Goal: Browse casually

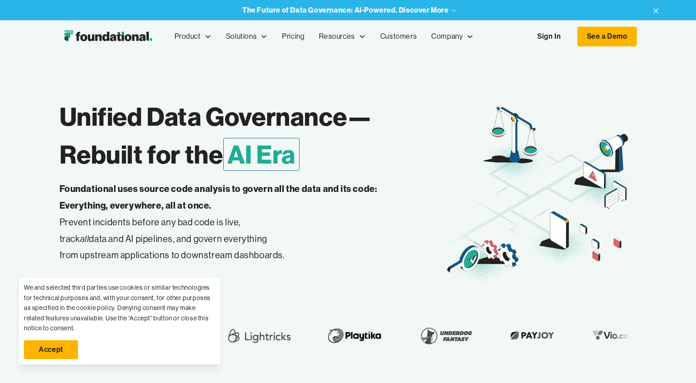
click at [174, 2] on div "The Future of Data Governance: AI-Powered. Discover More →" at bounding box center [348, 10] width 626 height 20
click at [31, 352] on link "Accept" at bounding box center [51, 349] width 54 height 19
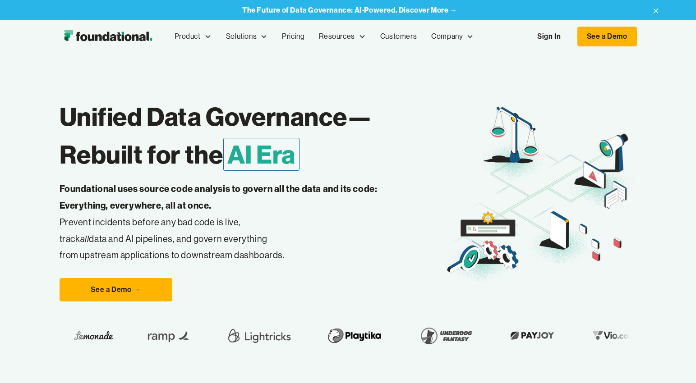
click at [148, 217] on p "Foundational uses source code analysis to govern all the data and its code: Eve…" at bounding box center [233, 222] width 346 height 83
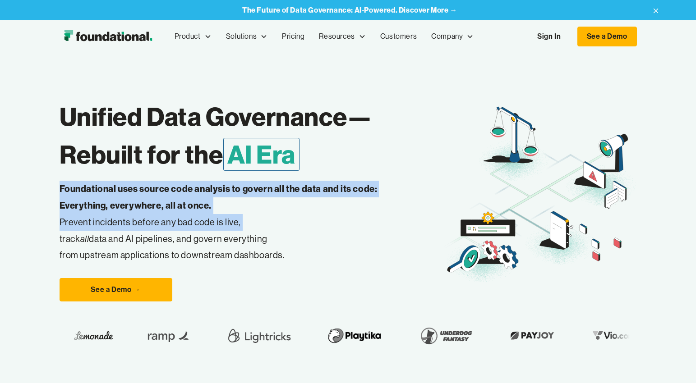
drag, startPoint x: 148, startPoint y: 217, endPoint x: 142, endPoint y: 194, distance: 24.2
click at [142, 194] on p "Foundational uses source code analysis to govern all the data and its code: Eve…" at bounding box center [233, 222] width 346 height 83
click at [142, 194] on strong "Foundational uses source code analysis to govern all the data and its code: Eve…" at bounding box center [219, 197] width 318 height 28
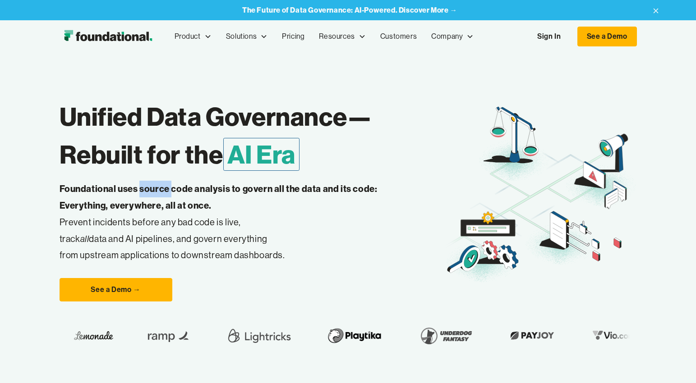
click at [142, 194] on strong "Foundational uses source code analysis to govern all the data and its code: Eve…" at bounding box center [219, 197] width 318 height 28
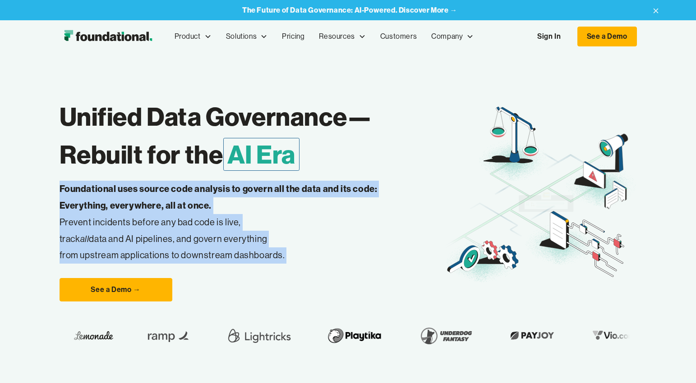
drag, startPoint x: 142, startPoint y: 194, endPoint x: 152, endPoint y: 253, distance: 59.5
click at [152, 253] on p "Foundational uses source code analysis to govern all the data and its code: Eve…" at bounding box center [233, 222] width 346 height 83
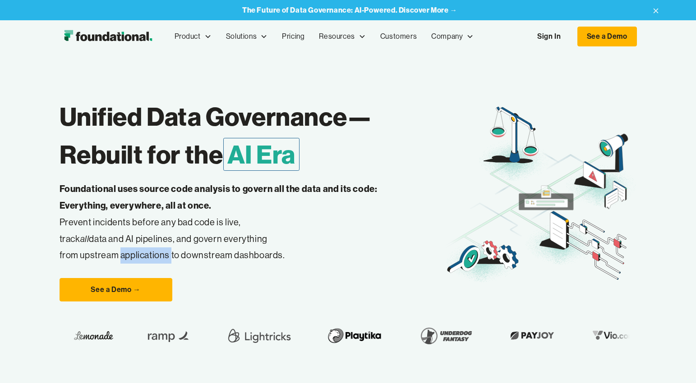
click at [152, 253] on p "Foundational uses source code analysis to govern all the data and its code: Eve…" at bounding box center [233, 222] width 346 height 83
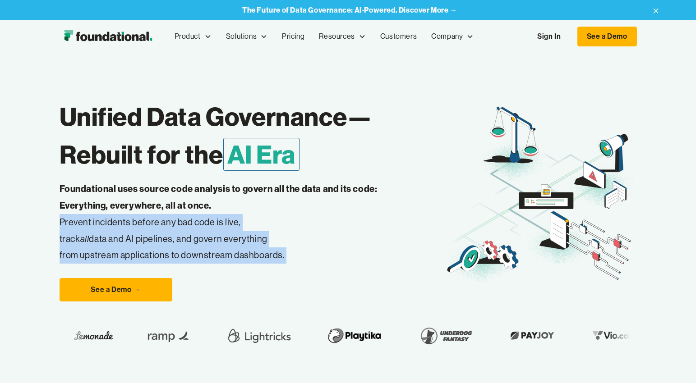
drag, startPoint x: 152, startPoint y: 253, endPoint x: 138, endPoint y: 218, distance: 37.0
click at [138, 218] on p "Foundational uses source code analysis to govern all the data and its code: Eve…" at bounding box center [233, 222] width 346 height 83
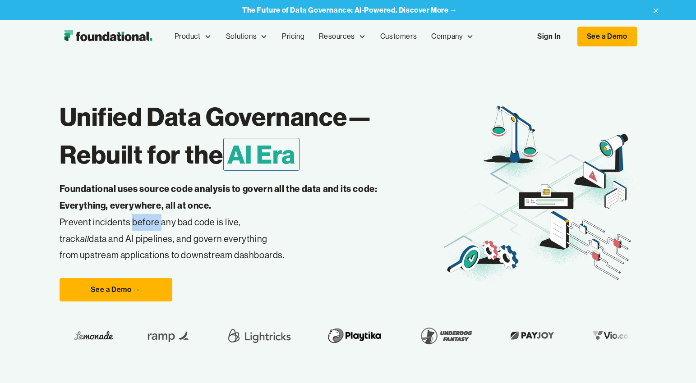
click at [138, 218] on p "Foundational uses source code analysis to govern all the data and its code: Eve…" at bounding box center [233, 222] width 346 height 83
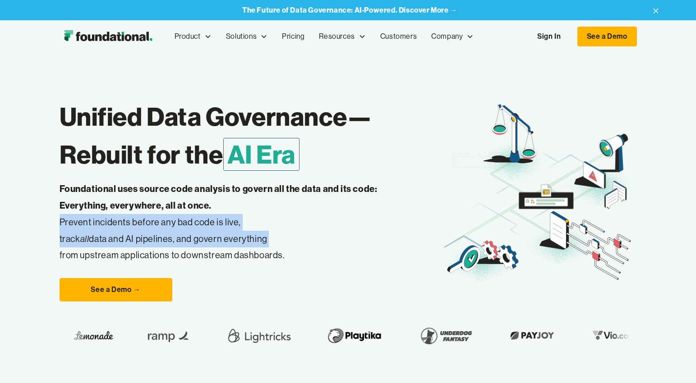
drag, startPoint x: 138, startPoint y: 218, endPoint x: 143, endPoint y: 245, distance: 27.6
click at [143, 245] on p "Foundational uses source code analysis to govern all the data and its code: Eve…" at bounding box center [233, 222] width 346 height 83
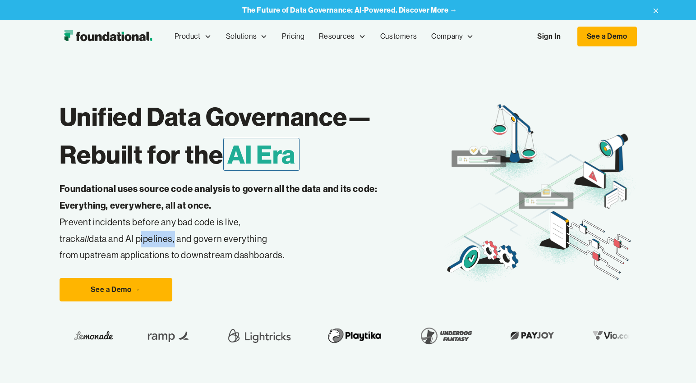
click at [143, 245] on p "Foundational uses source code analysis to govern all the data and its code: Eve…" at bounding box center [233, 222] width 346 height 83
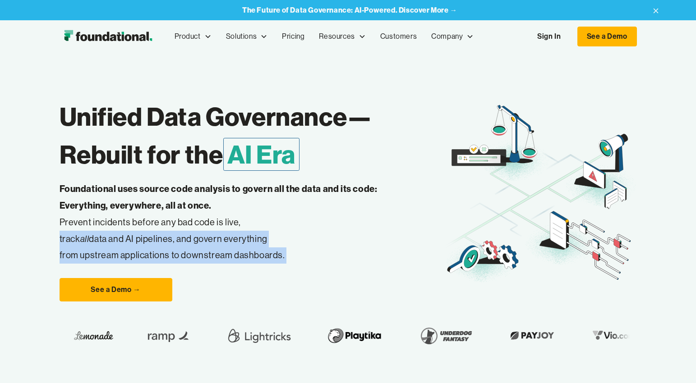
drag, startPoint x: 143, startPoint y: 245, endPoint x: 147, endPoint y: 261, distance: 15.7
click at [147, 261] on p "Foundational uses source code analysis to govern all the data and its code: Eve…" at bounding box center [233, 222] width 346 height 83
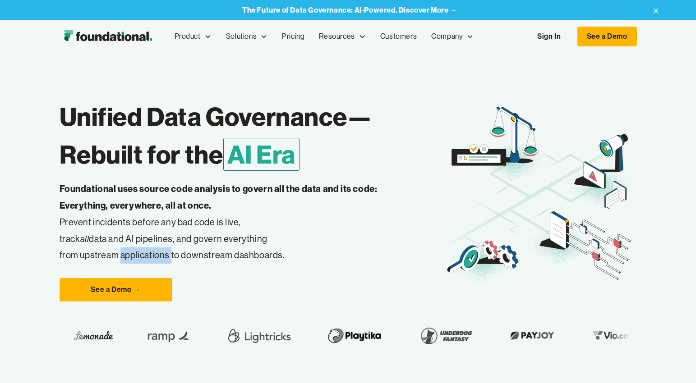
click at [147, 261] on p "Foundational uses source code analysis to govern all the data and its code: Eve…" at bounding box center [233, 222] width 346 height 83
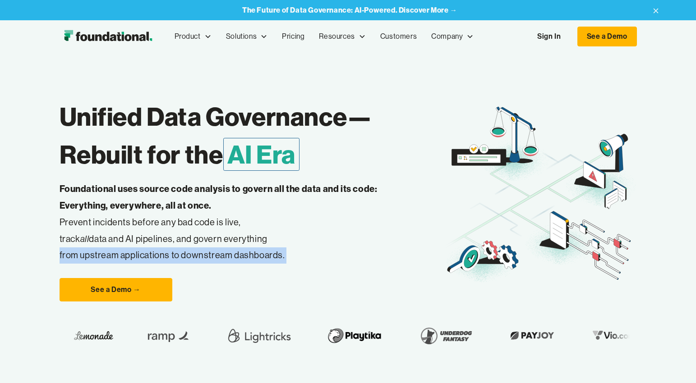
drag, startPoint x: 147, startPoint y: 261, endPoint x: 148, endPoint y: 231, distance: 29.8
click at [148, 237] on p "Foundational uses source code analysis to govern all the data and its code: Eve…" at bounding box center [233, 222] width 346 height 83
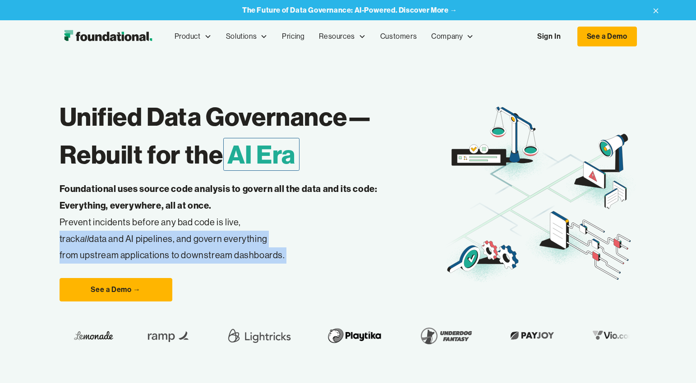
click at [148, 231] on p "Foundational uses source code analysis to govern all the data and its code: Eve…" at bounding box center [233, 222] width 346 height 83
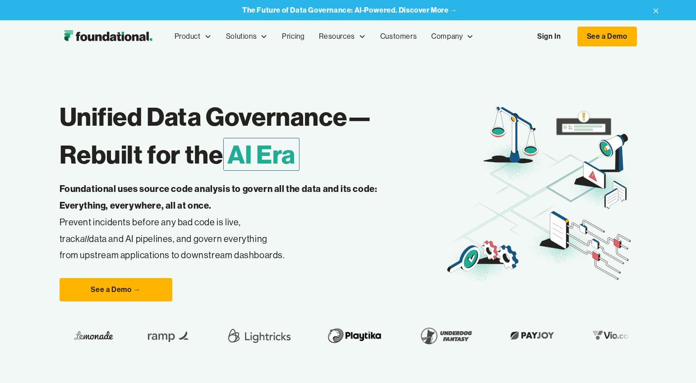
click at [54, 180] on div "Unified Data Governance— Rebuilt for the AI Era Foundational uses source code a…" at bounding box center [348, 219] width 696 height 332
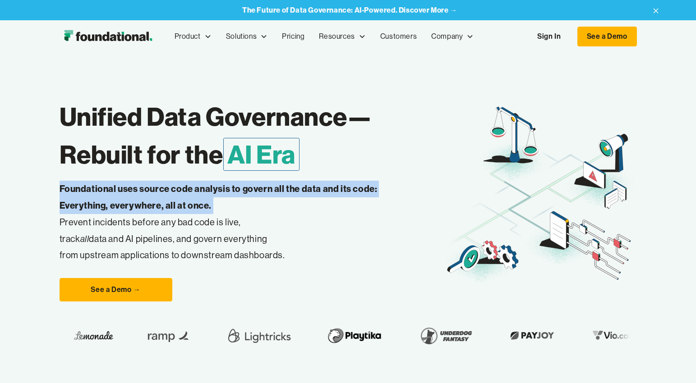
drag, startPoint x: 54, startPoint y: 180, endPoint x: 67, endPoint y: 208, distance: 31.1
click at [67, 208] on div "Unified Data Governance— Rebuilt for the AI Era Foundational uses source code a…" at bounding box center [348, 219] width 696 height 332
click at [67, 208] on strong "Foundational uses source code analysis to govern all the data and its code: Eve…" at bounding box center [219, 197] width 318 height 28
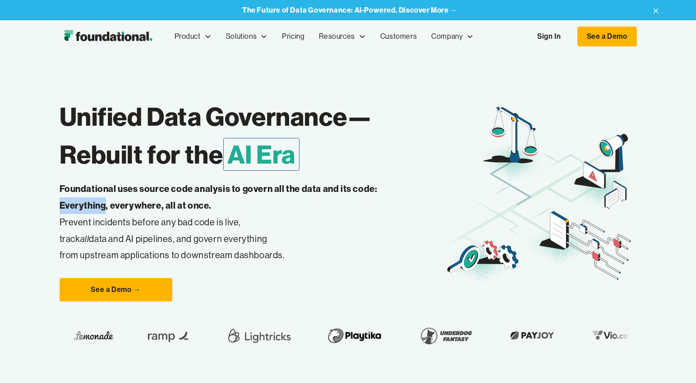
click at [67, 208] on strong "Foundational uses source code analysis to govern all the data and its code: Eve…" at bounding box center [219, 197] width 318 height 28
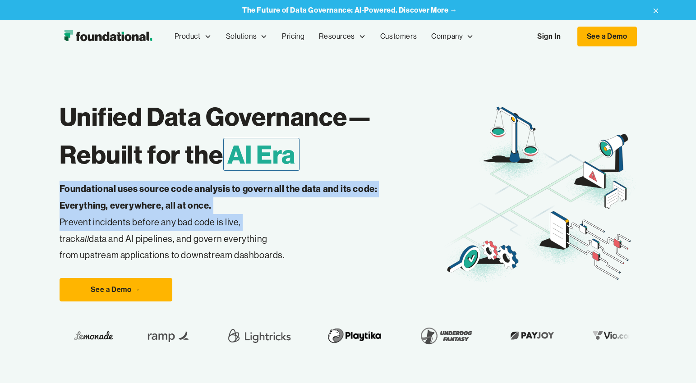
drag, startPoint x: 67, startPoint y: 208, endPoint x: 216, endPoint y: 214, distance: 149.4
click at [216, 214] on p "Foundational uses source code analysis to govern all the data and its code: Eve…" at bounding box center [233, 222] width 346 height 83
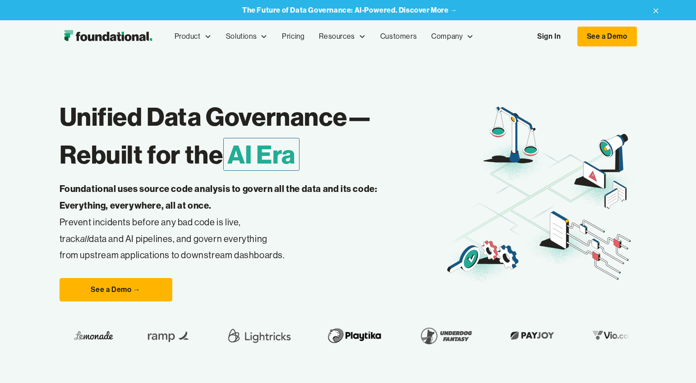
click at [216, 210] on p "Foundational uses source code analysis to govern all the data and its code: Eve…" at bounding box center [233, 222] width 346 height 83
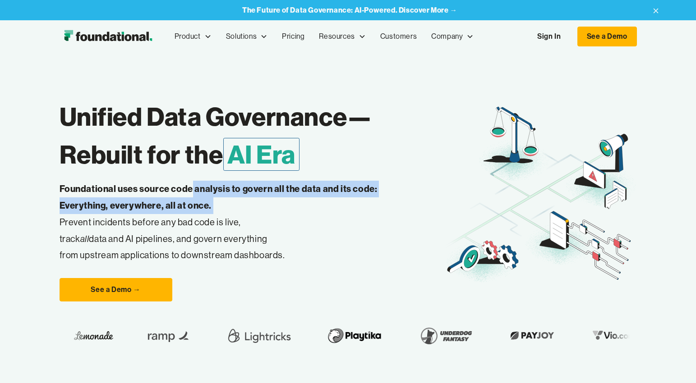
drag, startPoint x: 216, startPoint y: 210, endPoint x: 192, endPoint y: 179, distance: 38.9
click at [192, 179] on div "Unified Data Governance— Rebuilt for the AI Era Foundational uses source code a…" at bounding box center [252, 195] width 385 height 213
drag, startPoint x: 192, startPoint y: 179, endPoint x: 197, endPoint y: 209, distance: 30.3
click at [197, 209] on div "Unified Data Governance— Rebuilt for the AI Era Foundational uses source code a…" at bounding box center [252, 195] width 385 height 213
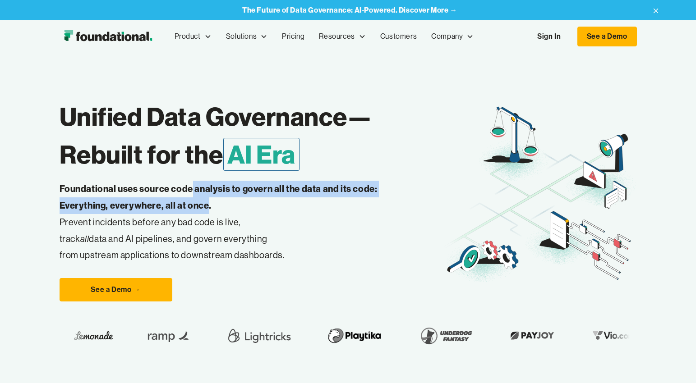
click at [197, 209] on strong "Foundational uses source code analysis to govern all the data and its code: Eve…" at bounding box center [219, 197] width 318 height 28
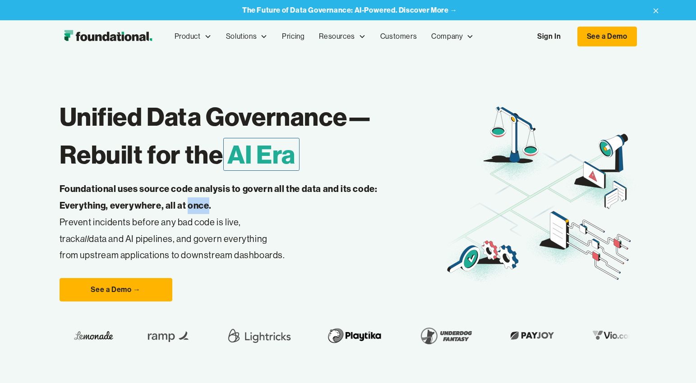
drag, startPoint x: 197, startPoint y: 209, endPoint x: 204, endPoint y: 192, distance: 18.4
click at [200, 202] on strong "Foundational uses source code analysis to govern all the data and its code: Eve…" at bounding box center [219, 197] width 318 height 28
click at [204, 192] on strong "Foundational uses source code analysis to govern all the data and its code: Eve…" at bounding box center [219, 197] width 318 height 28
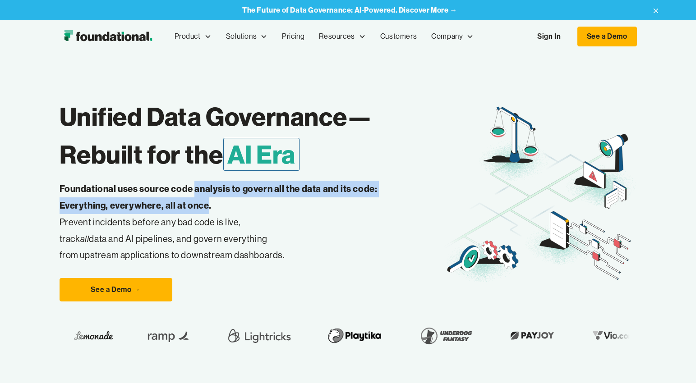
drag, startPoint x: 204, startPoint y: 192, endPoint x: 204, endPoint y: 199, distance: 7.7
click at [204, 199] on strong "Foundational uses source code analysis to govern all the data and its code: Eve…" at bounding box center [219, 197] width 318 height 28
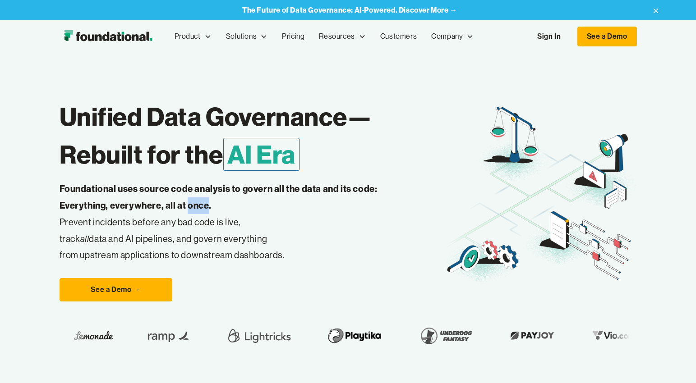
drag, startPoint x: 204, startPoint y: 199, endPoint x: 206, endPoint y: 189, distance: 10.5
click at [206, 190] on strong "Foundational uses source code analysis to govern all the data and its code: Eve…" at bounding box center [219, 197] width 318 height 28
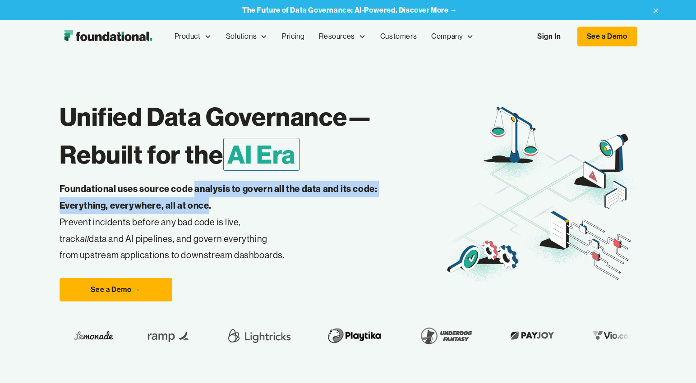
click at [206, 185] on strong "Foundational uses source code analysis to govern all the data and its code: Eve…" at bounding box center [219, 197] width 318 height 28
